Goal: Task Accomplishment & Management: Complete application form

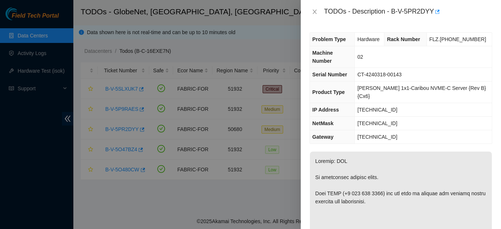
scroll to position [16, 0]
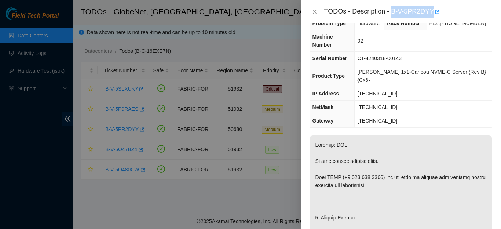
drag, startPoint x: 391, startPoint y: 11, endPoint x: 429, endPoint y: 13, distance: 38.2
click at [429, 13] on div "TODOs - Description - B-V-5PR2DYY" at bounding box center [408, 12] width 168 height 12
copy div "B-V-5PR2DYY"
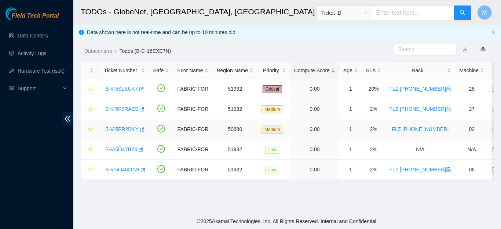
click at [114, 128] on link "B-V-5PR2DYY" at bounding box center [121, 129] width 33 height 6
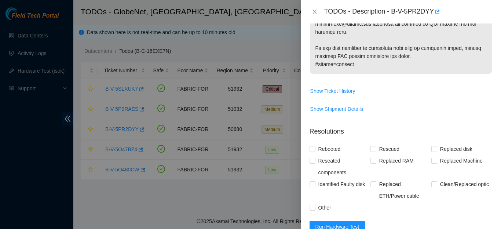
scroll to position [431, 0]
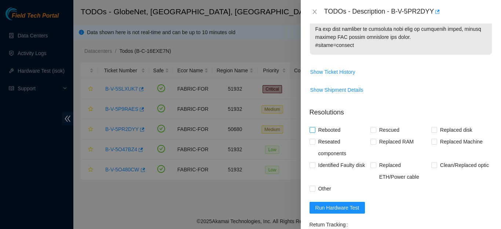
click at [312, 127] on input "Rebooted" at bounding box center [312, 129] width 5 height 5
checkbox input "true"
click at [371, 127] on input "Rescued" at bounding box center [373, 129] width 5 height 5
checkbox input "true"
click at [311, 127] on input "Rebooted" at bounding box center [312, 129] width 5 height 5
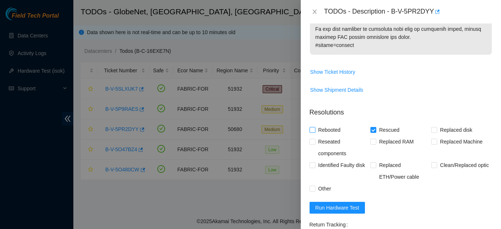
checkbox input "false"
click at [432, 139] on input "Replaced Machine" at bounding box center [434, 141] width 5 height 5
checkbox input "true"
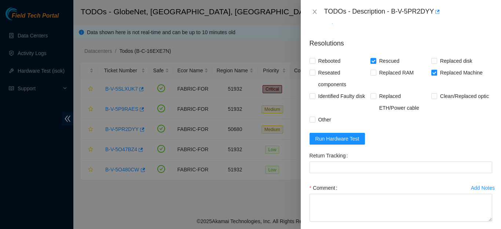
scroll to position [506, 0]
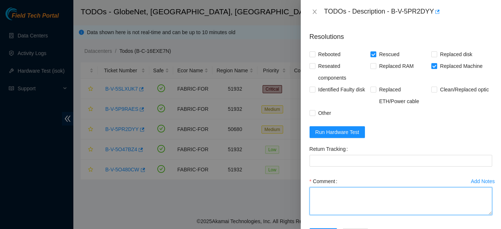
click at [354, 187] on textarea "Comment" at bounding box center [401, 201] width 183 height 28
paste textarea "TICKET B-V-5PR2DYY WAS EXECUTED NORMALLY, NEW SERVER SERIAL NUMBER: CT-4240318-…"
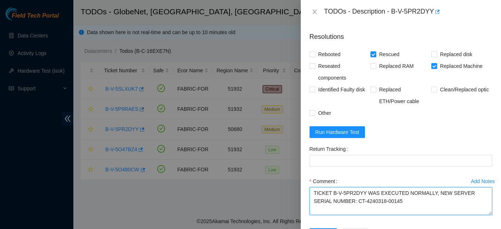
type textarea "TICKET B-V-5PR2DYY WAS EXECUTED NORMALLY, NEW SERVER SERIAL NUMBER: CT-4240318-…"
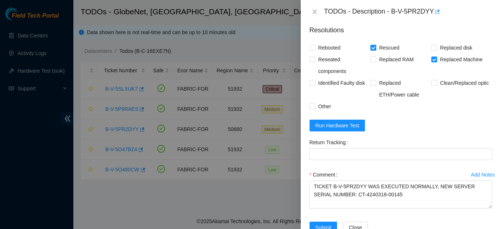
scroll to position [515, 0]
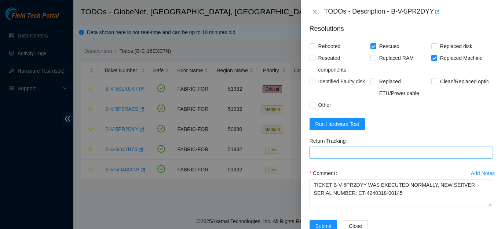
click at [333, 147] on Tracking "Return Tracking" at bounding box center [401, 153] width 183 height 12
paste Tracking "B-V-5SSSRR5"
type Tracking "B-V-5SSSRR5"
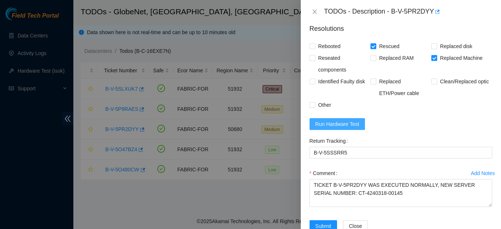
click at [326, 120] on span "Run Hardware Test" at bounding box center [338, 124] width 44 height 8
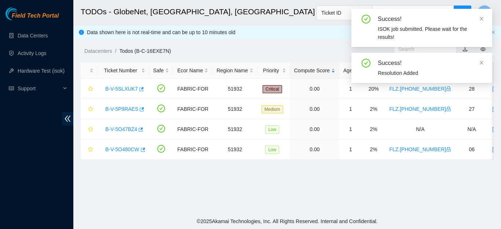
scroll to position [219, 0]
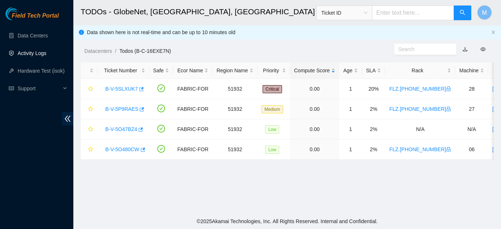
click at [37, 56] on link "Activity Logs" at bounding box center [32, 53] width 29 height 6
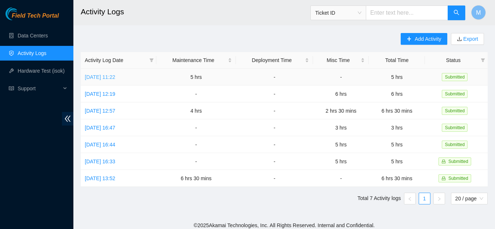
click at [115, 78] on link "[DATE] 11:22" at bounding box center [100, 77] width 30 height 6
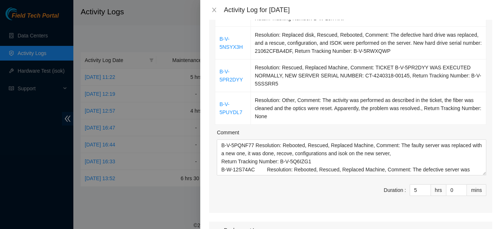
scroll to position [272, 0]
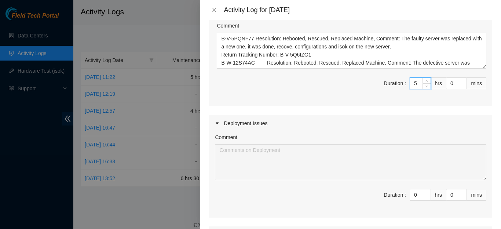
click at [416, 80] on input "5" at bounding box center [420, 83] width 21 height 11
type input "0"
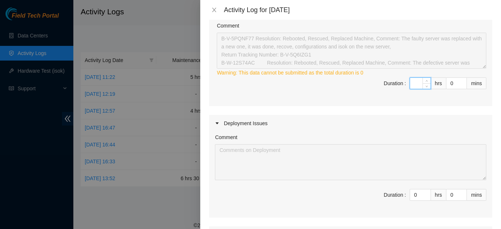
type input "6"
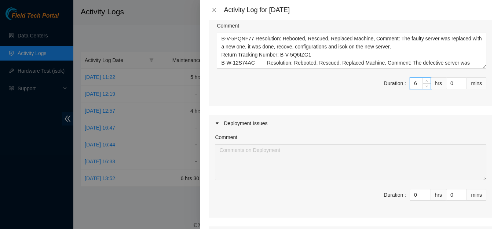
type input "6"
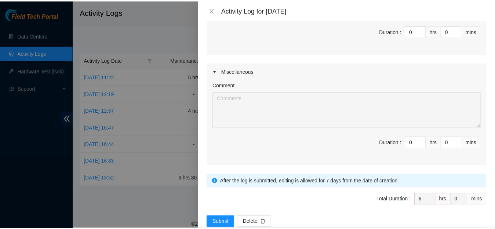
scroll to position [440, 0]
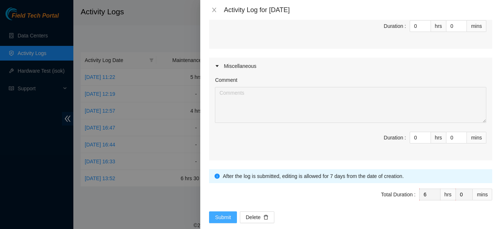
click at [225, 221] on span "Submit" at bounding box center [223, 217] width 16 height 8
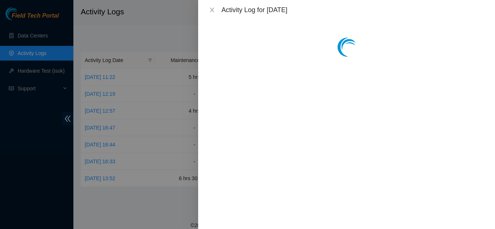
scroll to position [0, 0]
